Goal: Transaction & Acquisition: Purchase product/service

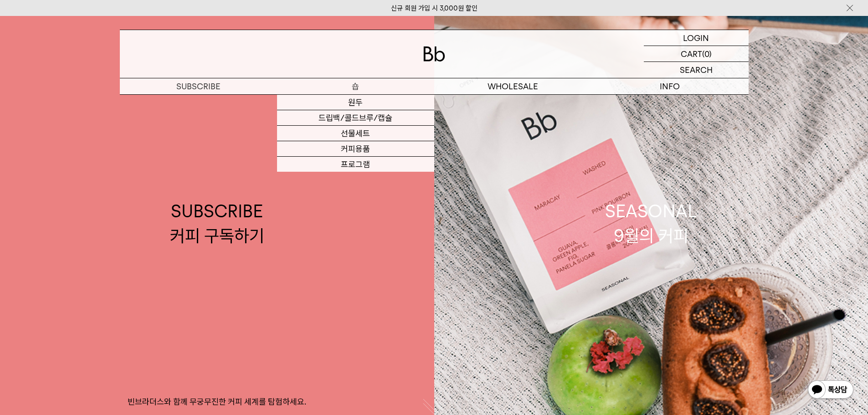
click at [352, 84] on p "숍" at bounding box center [355, 86] width 157 height 16
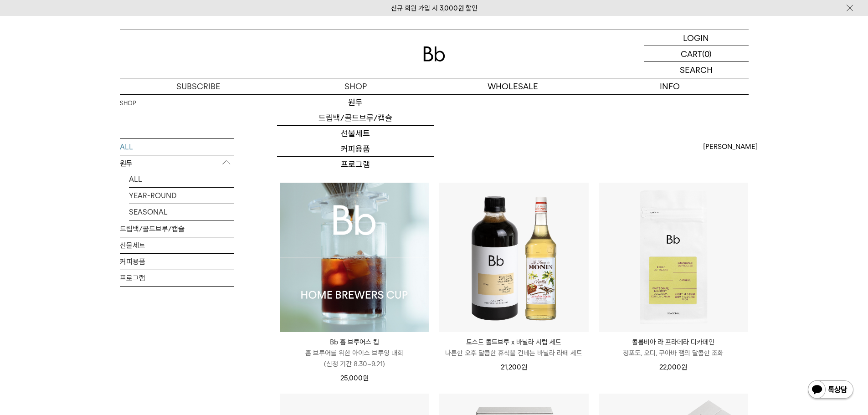
click at [335, 227] on img at bounding box center [354, 257] width 149 height 149
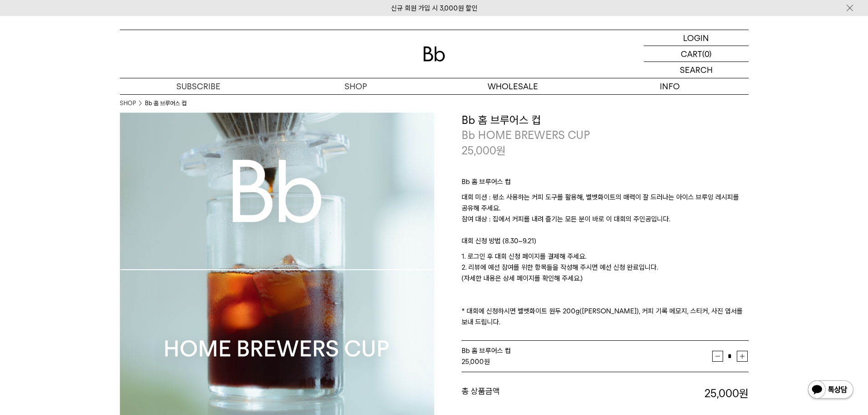
click at [530, 241] on p "대회 신청 방법 (8.30~9.21)" at bounding box center [605, 243] width 287 height 15
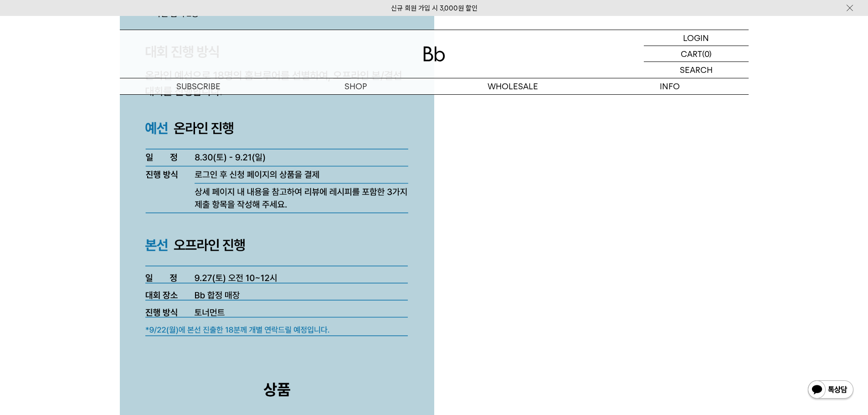
scroll to position [2457, 0]
click at [691, 262] on div at bounding box center [434, 187] width 629 height 4119
